Goal: Transaction & Acquisition: Purchase product/service

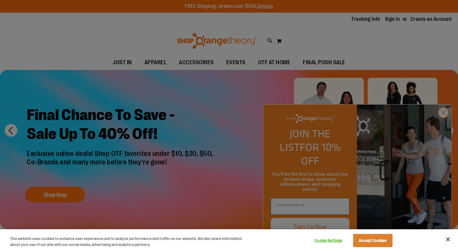
click at [186, 170] on div at bounding box center [229, 125] width 458 height 251
click at [443, 128] on div at bounding box center [229, 125] width 458 height 251
click at [443, 127] on div at bounding box center [229, 125] width 458 height 251
click at [449, 238] on button "Close" at bounding box center [448, 239] width 14 height 14
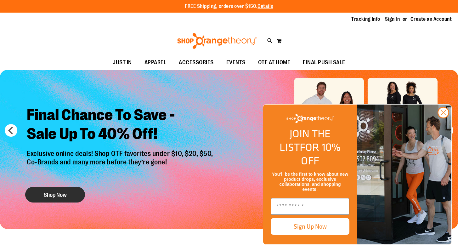
click at [70, 195] on button "Shop Now" at bounding box center [55, 195] width 60 height 16
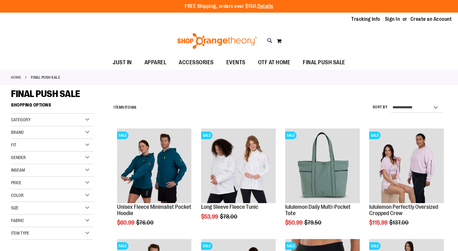
click at [23, 131] on span "Brand" at bounding box center [17, 132] width 13 height 5
click at [27, 119] on span "Category" at bounding box center [21, 119] width 20 height 5
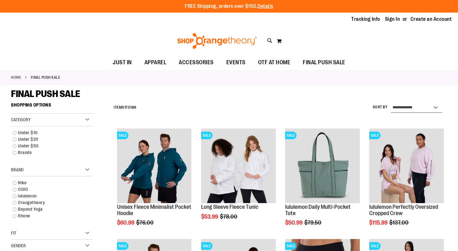
click at [402, 107] on select "**********" at bounding box center [417, 108] width 52 height 10
click at [270, 39] on icon at bounding box center [269, 40] width 5 height 7
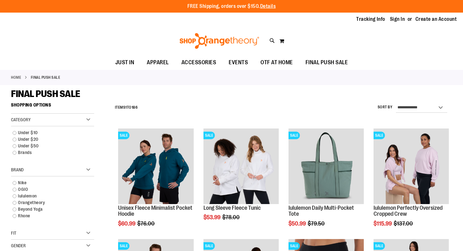
click at [183, 38] on input "Search" at bounding box center [231, 35] width 366 height 21
type input "*******"
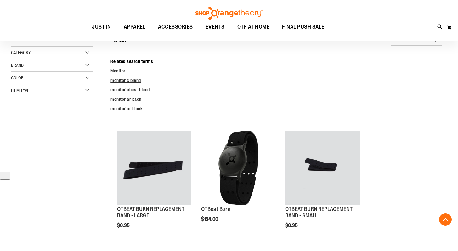
scroll to position [127, 0]
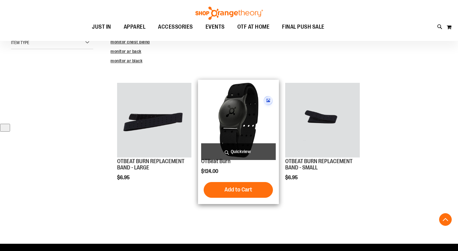
click at [245, 143] on img "product" at bounding box center [238, 120] width 75 height 75
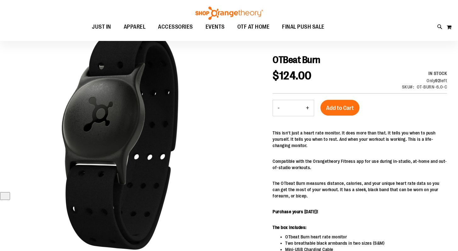
scroll to position [53, 0]
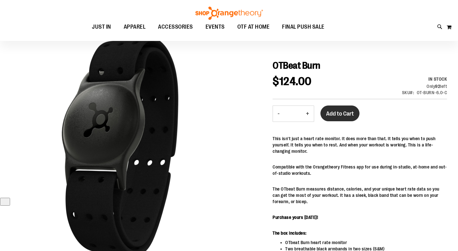
click at [340, 110] on button "Add to Cart" at bounding box center [339, 113] width 39 height 16
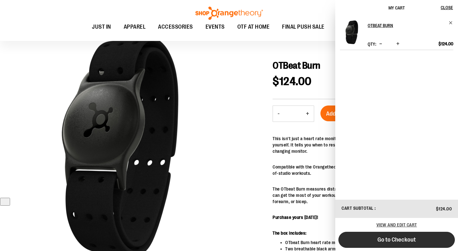
click at [392, 244] on button "Go to Checkout" at bounding box center [396, 240] width 116 height 16
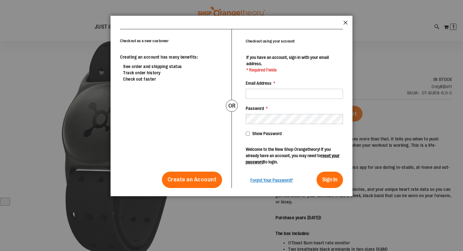
click at [343, 21] on button "Close" at bounding box center [345, 24] width 4 height 8
